Goal: Find specific page/section: Find specific page/section

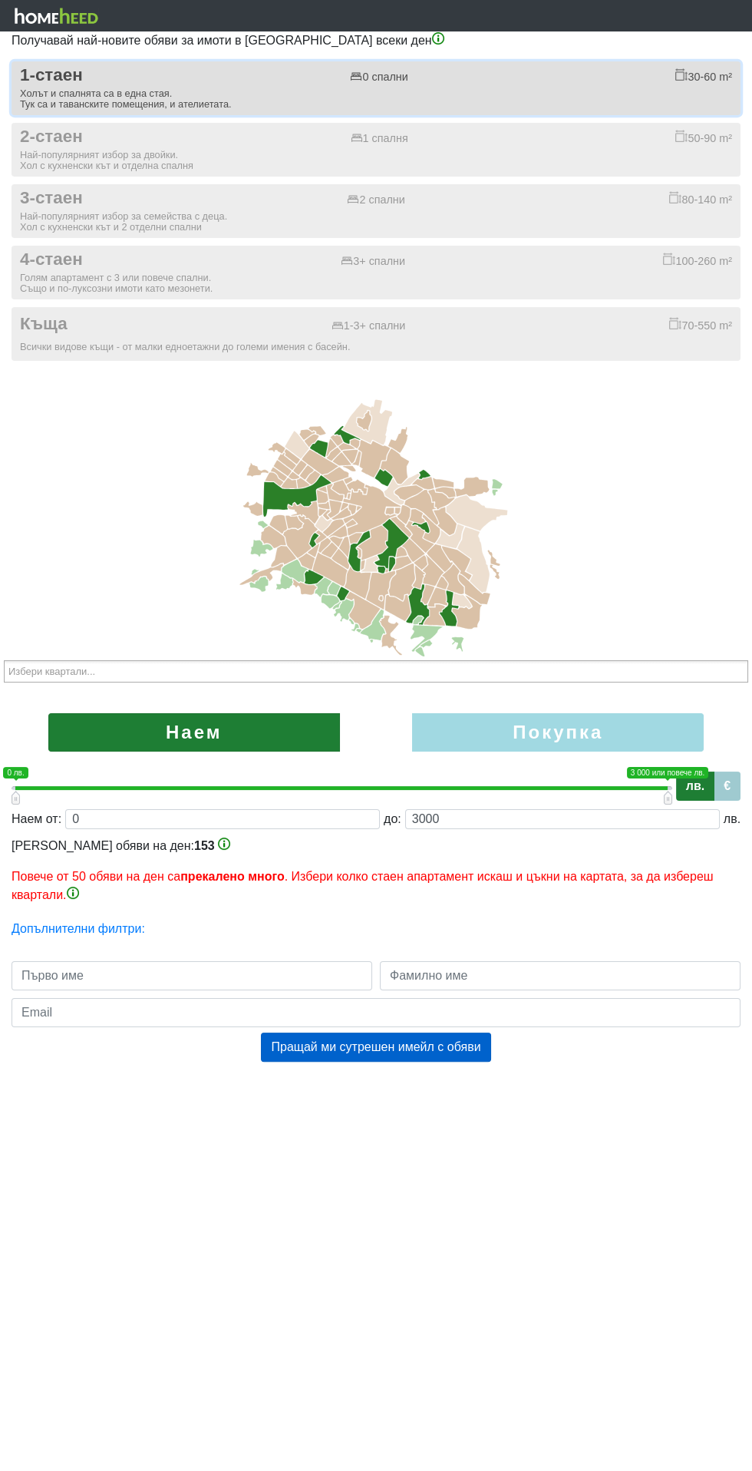
click at [511, 84] on div "1-стаен 0 спални 30-60 m²" at bounding box center [376, 75] width 712 height 21
checkbox input "true"
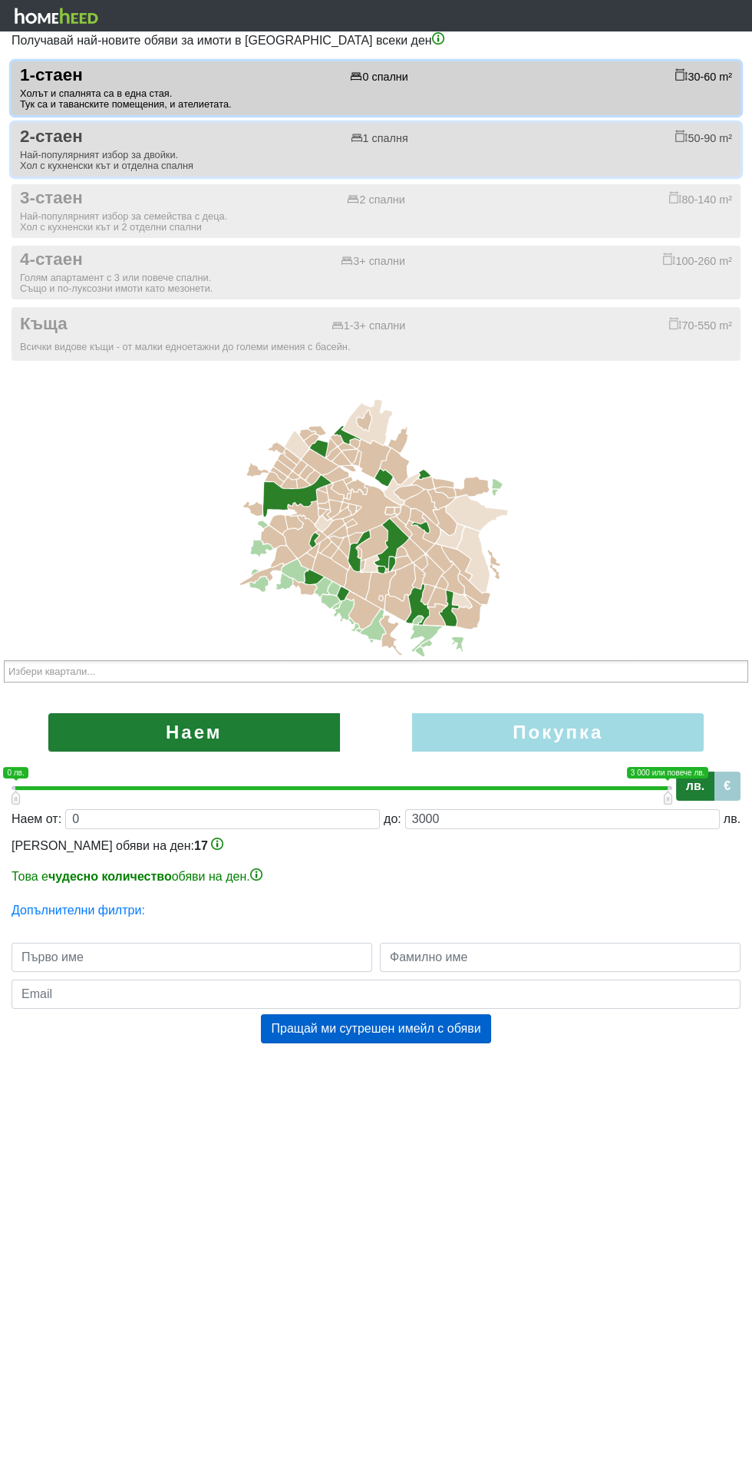
click at [579, 134] on div "2-стаен 1 спалня 50-90 m²" at bounding box center [376, 137] width 712 height 21
checkbox input "true"
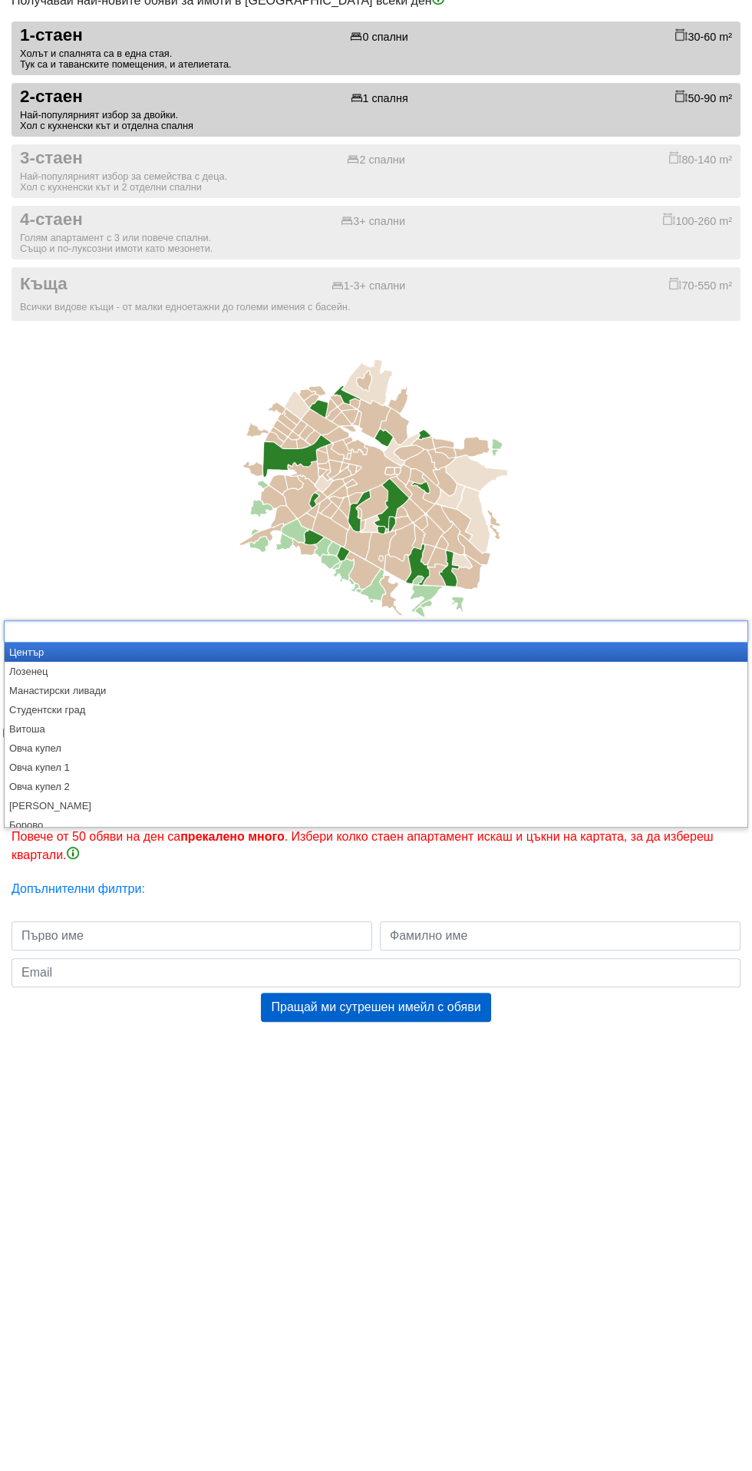
click at [563, 592] on icon at bounding box center [376, 525] width 752 height 269
type input "Избери квартали..."
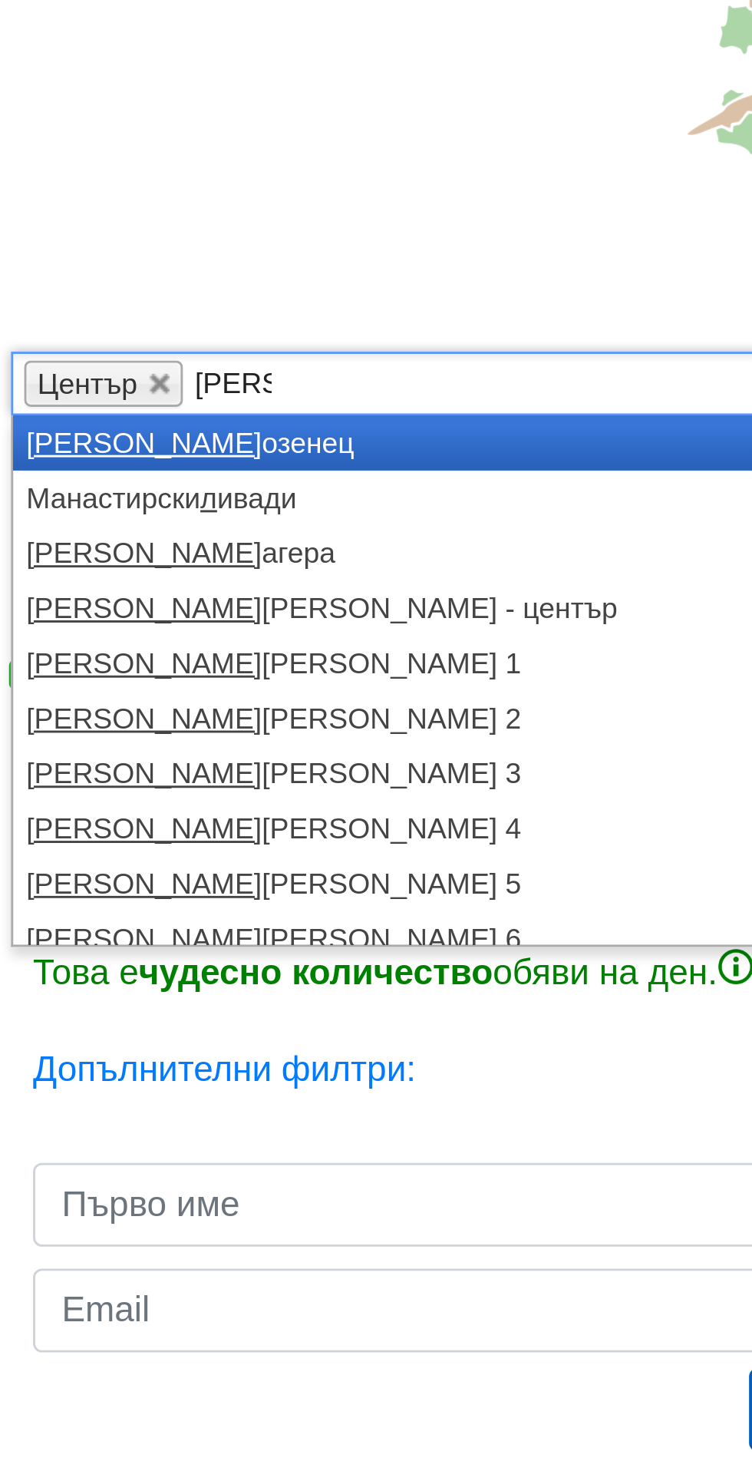
type input "Ло"
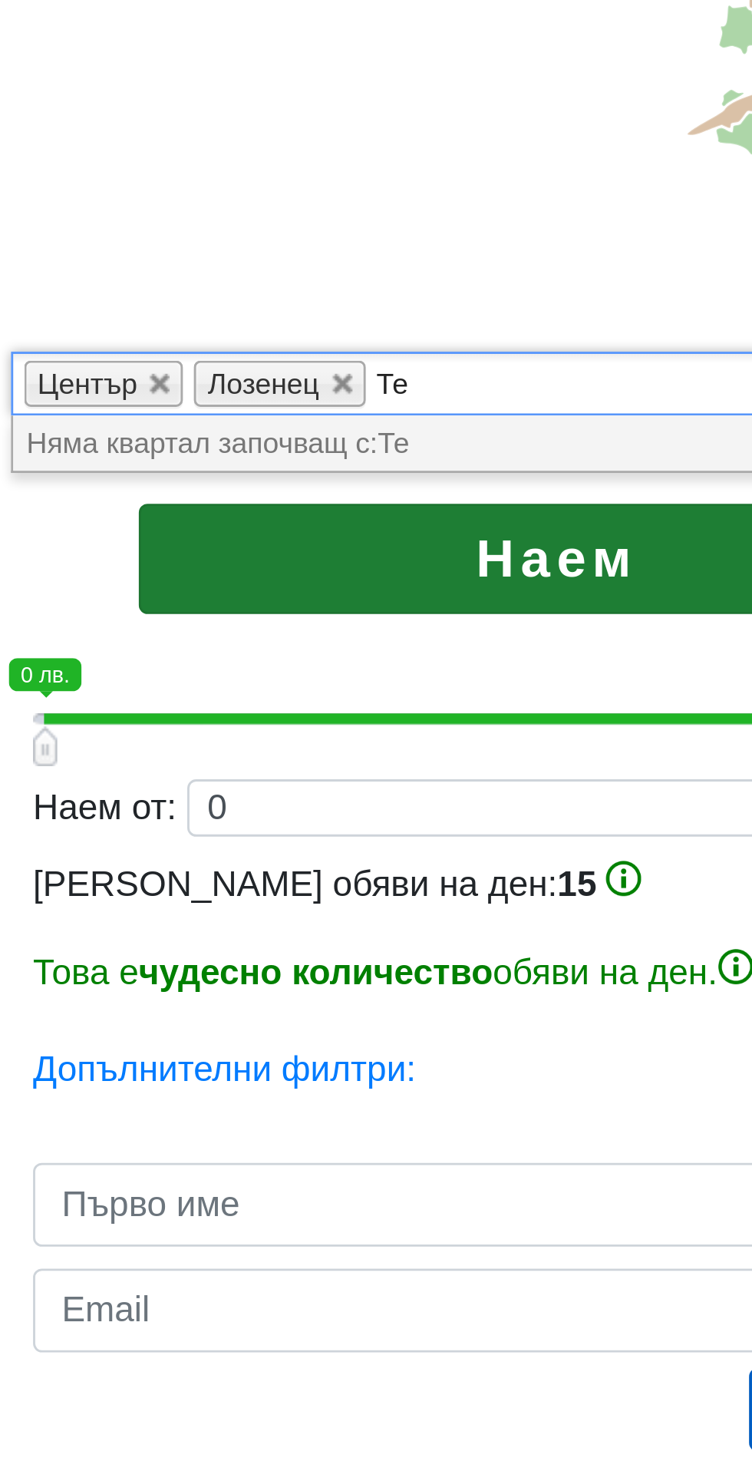
type input "Т"
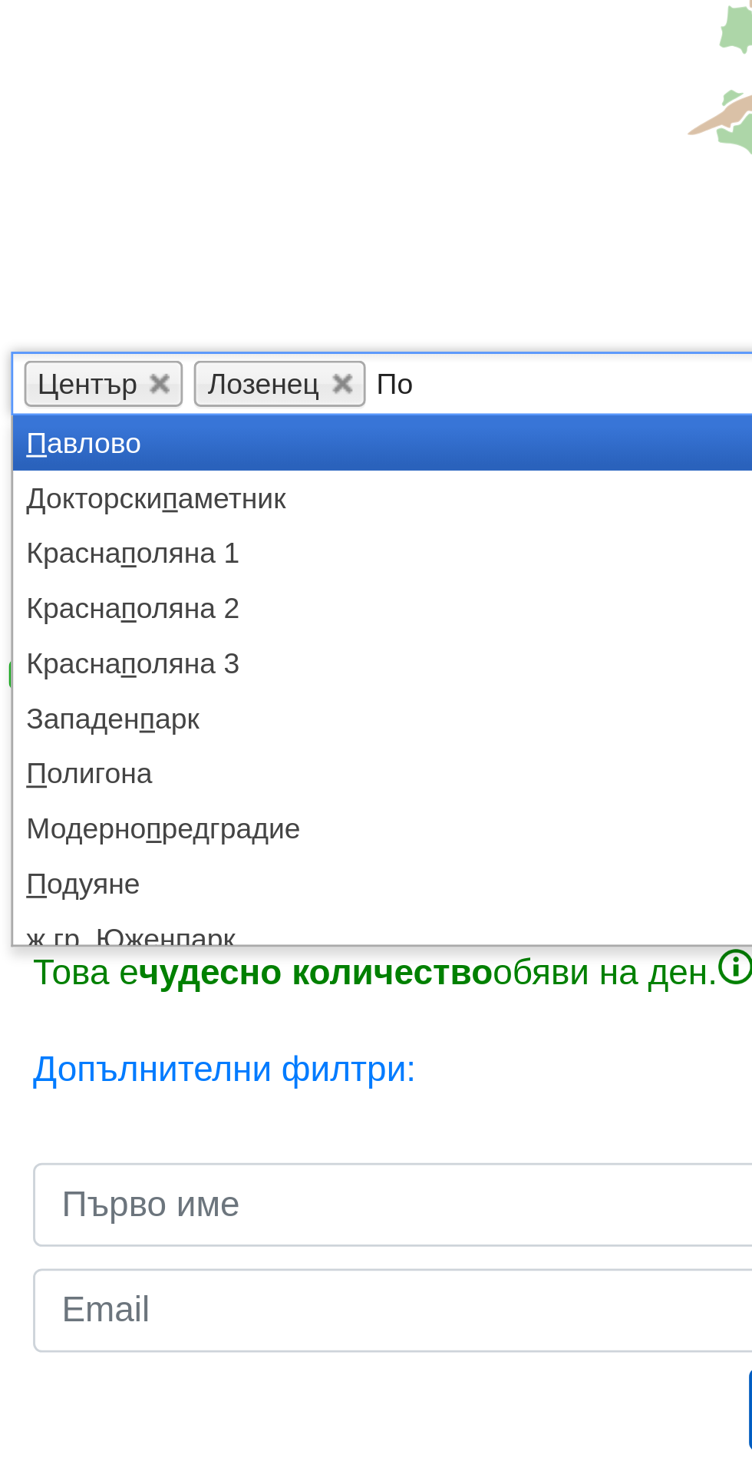
type input "Под"
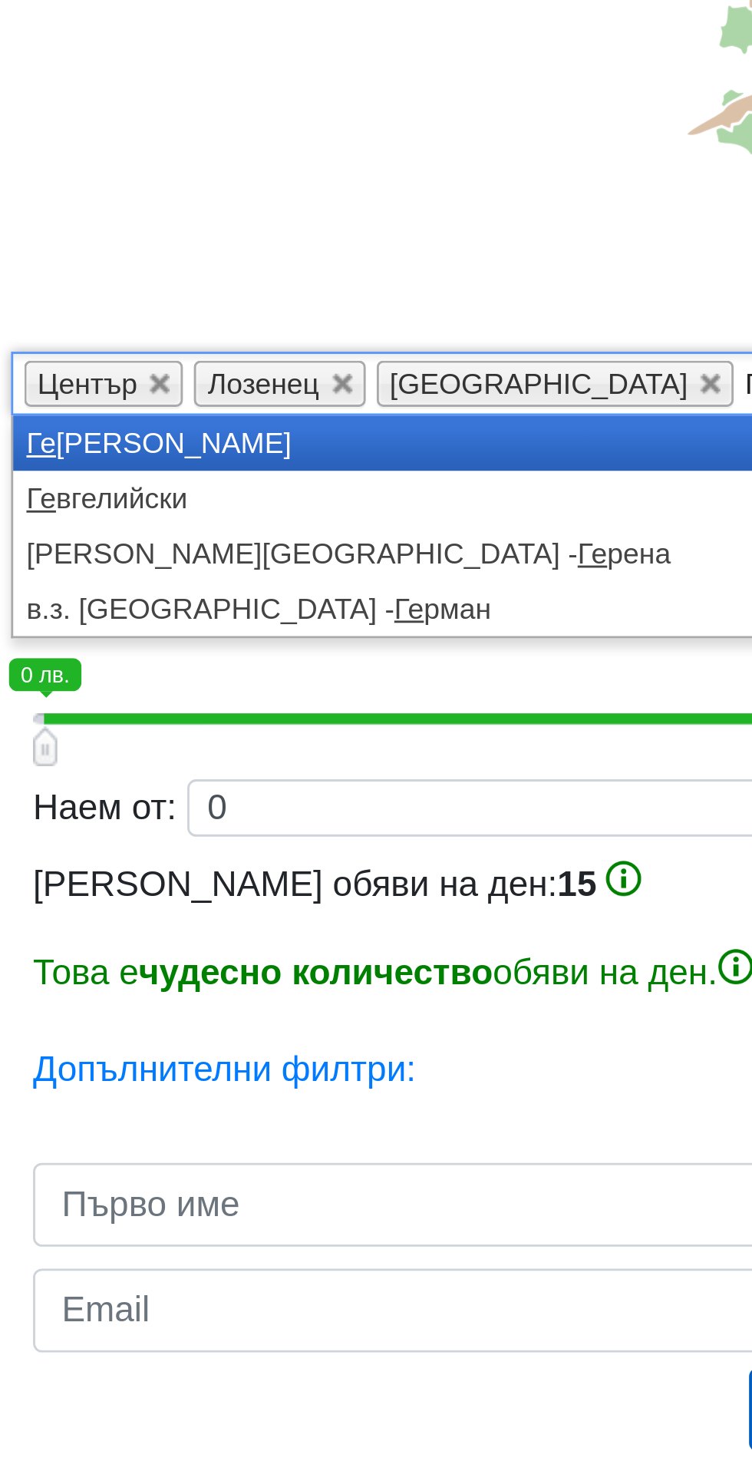
type input "Гео"
